Goal: Check status: Check status

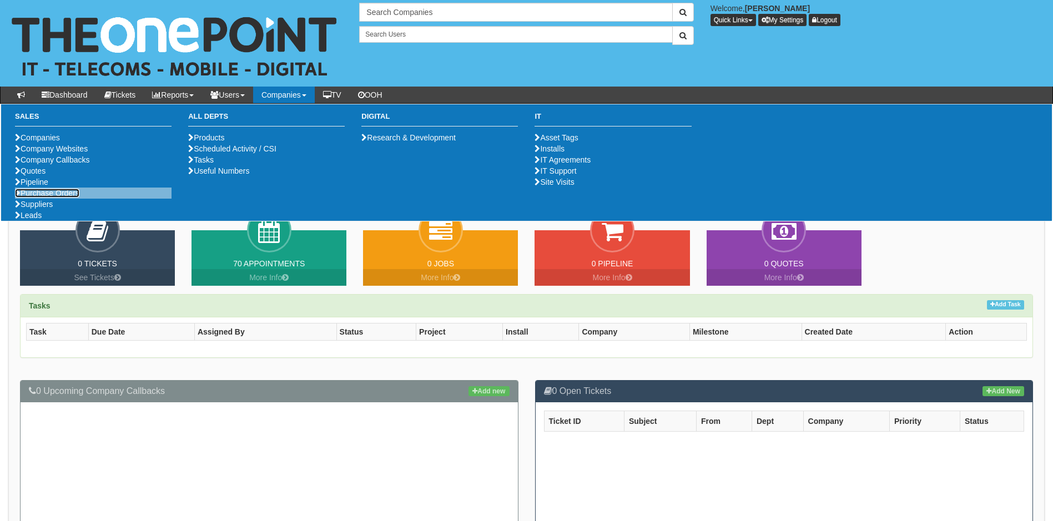
click at [67, 198] on link "Purchase Orders" at bounding box center [47, 193] width 64 height 9
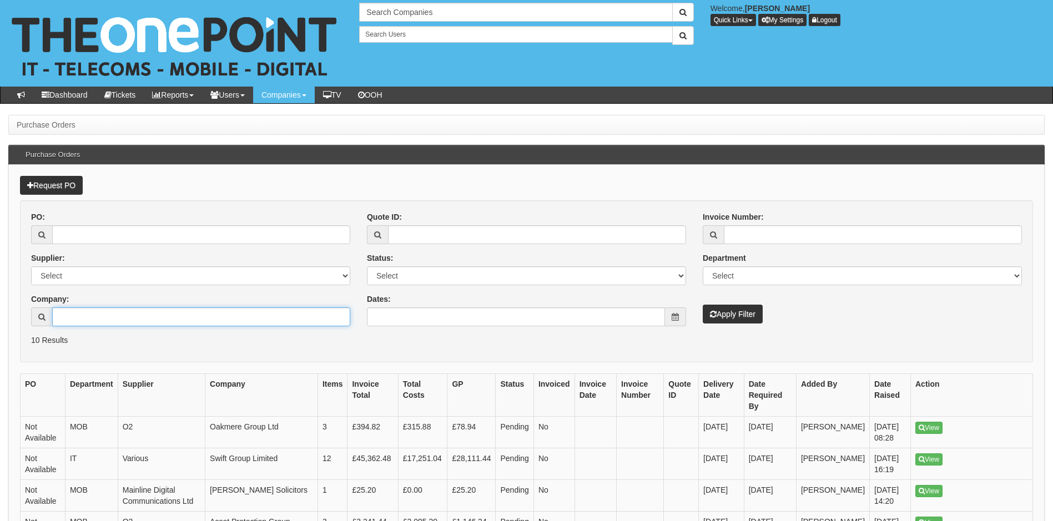
click at [124, 315] on input "Company:" at bounding box center [201, 317] width 298 height 19
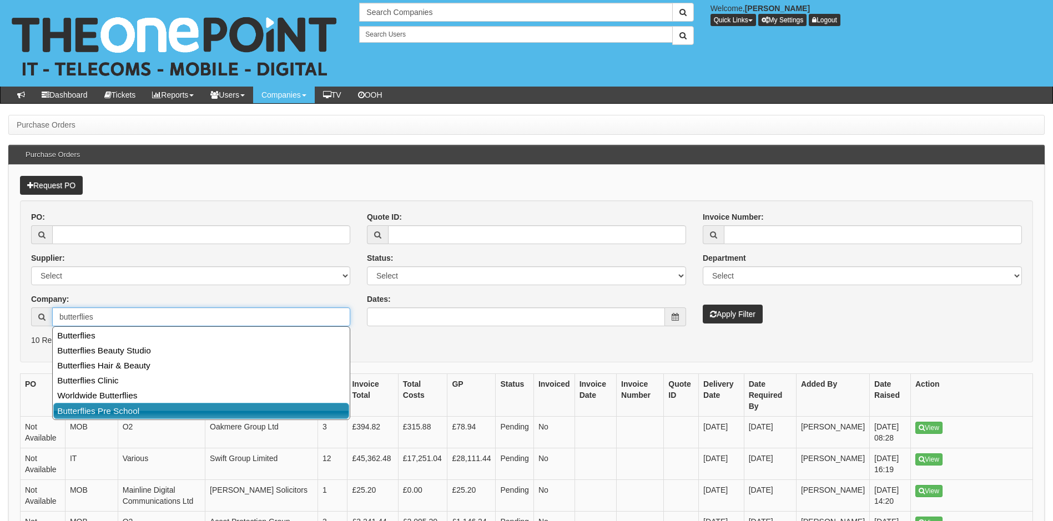
click at [164, 412] on link "Butterflies Pre School" at bounding box center [201, 411] width 296 height 16
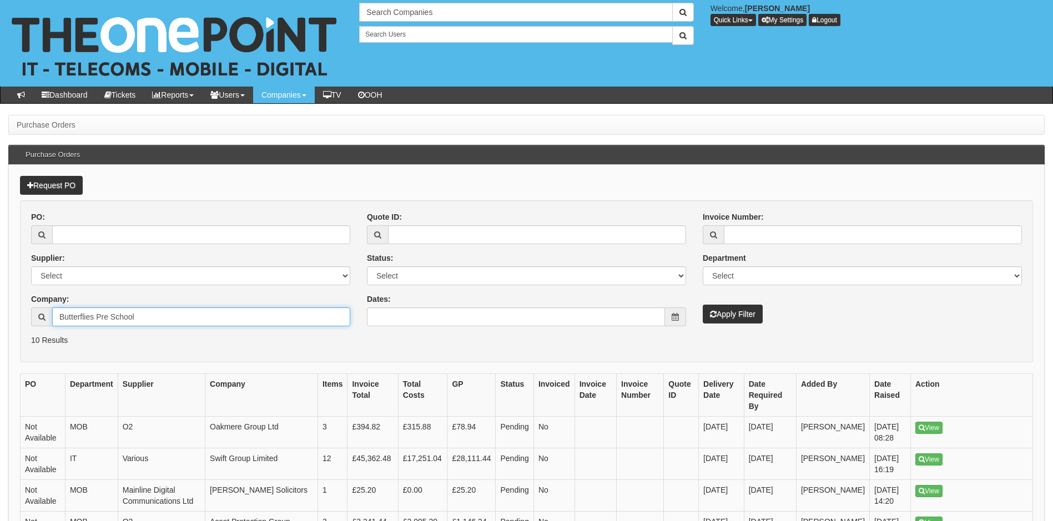
type input "Butterflies Pre School"
click at [742, 319] on button "Apply Filter" at bounding box center [733, 314] width 60 height 19
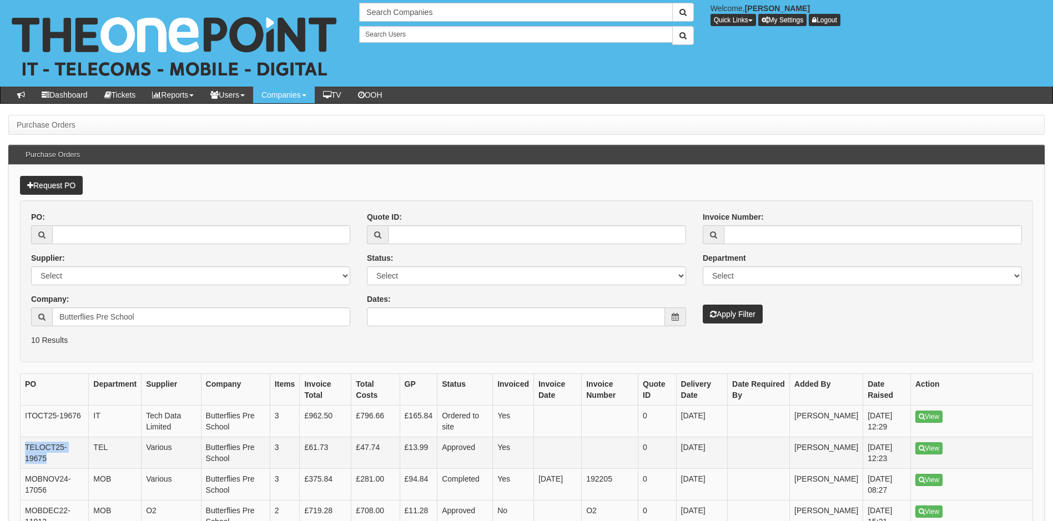
drag, startPoint x: 63, startPoint y: 459, endPoint x: 23, endPoint y: 453, distance: 39.9
click at [23, 453] on td "TELOCT25-19675" at bounding box center [55, 453] width 68 height 32
copy td "TELOCT25-19675"
click at [936, 451] on link "View" at bounding box center [928, 448] width 27 height 12
